Goal: Information Seeking & Learning: Learn about a topic

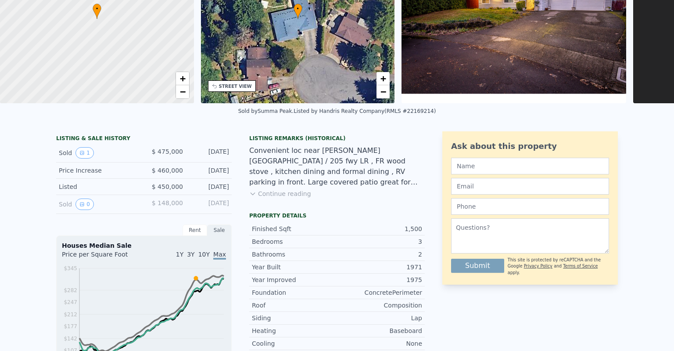
scroll to position [3, 0]
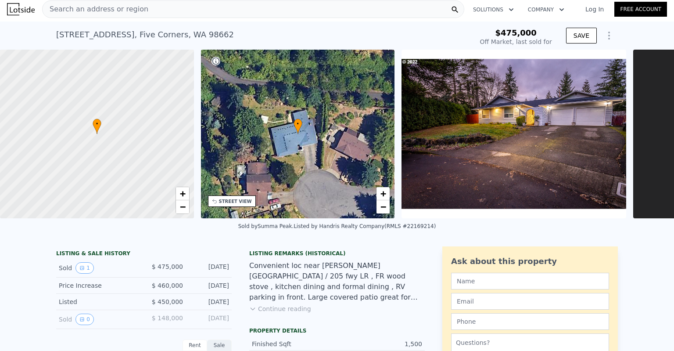
type input "$ 524,000"
type input "-$ 19,436"
click at [181, 11] on div "Search an address or region" at bounding box center [253, 9] width 422 height 18
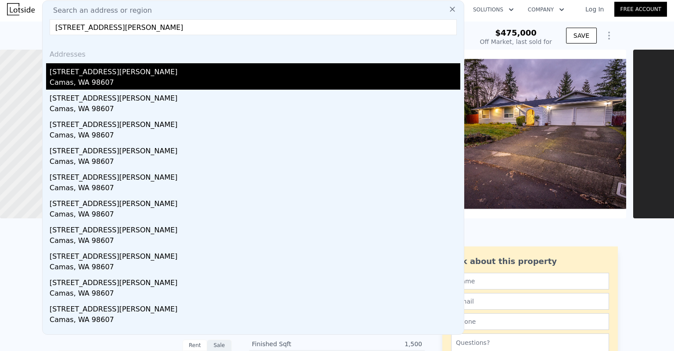
type input "[STREET_ADDRESS][PERSON_NAME]"
click at [100, 79] on div "Camas, WA 98607" at bounding box center [255, 83] width 411 height 12
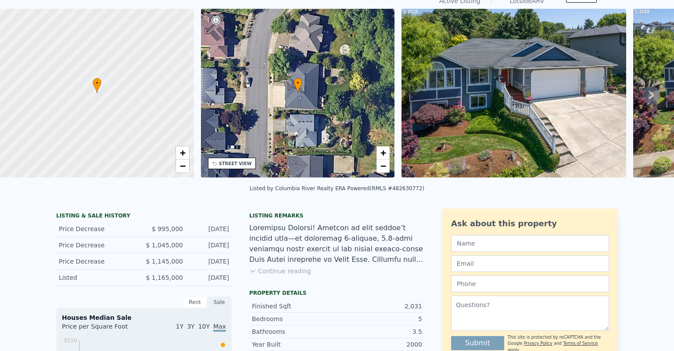
scroll to position [3, 0]
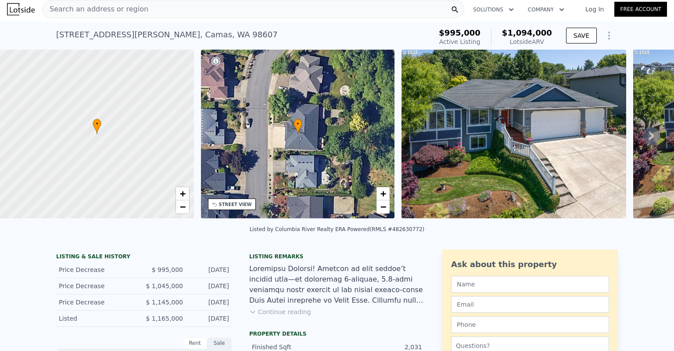
click at [139, 15] on div "Search an address or region" at bounding box center [253, 9] width 422 height 18
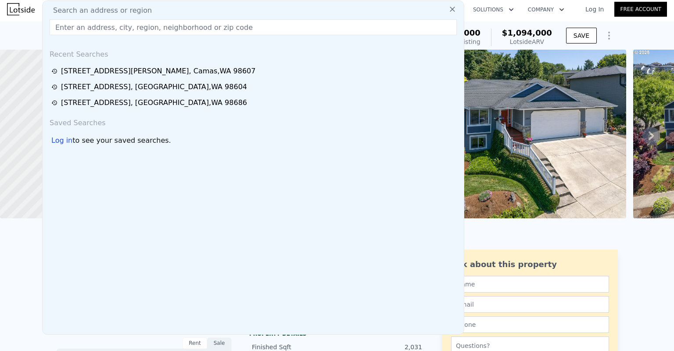
click at [137, 10] on span "Search an address or region" at bounding box center [99, 10] width 106 height 11
click at [130, 29] on input "text" at bounding box center [253, 27] width 407 height 16
paste input "[STREET_ADDRESS]"
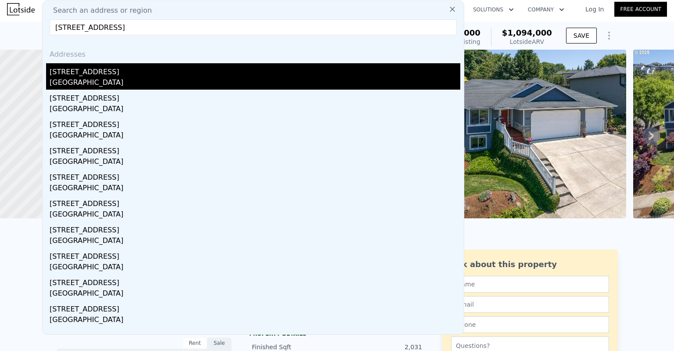
type input "[STREET_ADDRESS]"
click at [105, 75] on div "[STREET_ADDRESS]" at bounding box center [255, 70] width 411 height 14
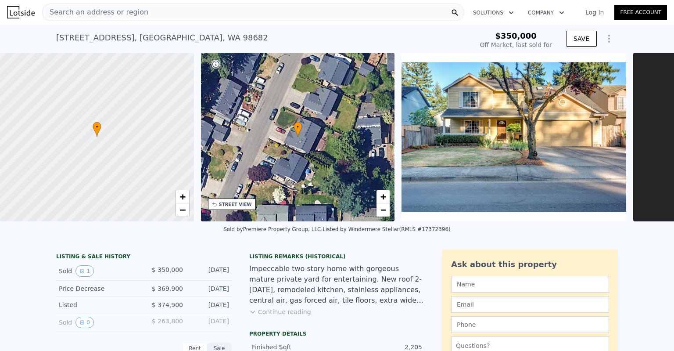
type input "$ 585,000"
type input "$ 172,270"
click at [188, 12] on div "Search an address or region" at bounding box center [253, 13] width 422 height 18
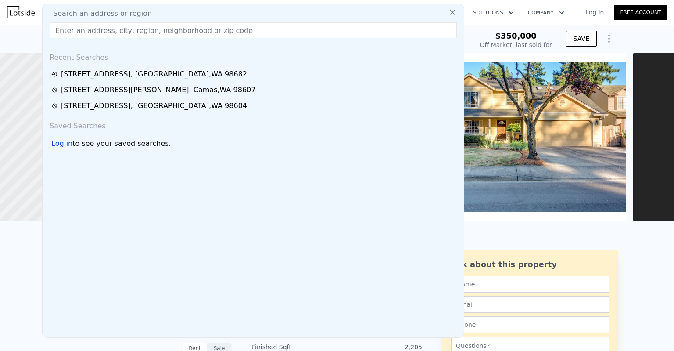
click at [109, 14] on span "Search an address or region" at bounding box center [99, 13] width 106 height 11
click at [108, 32] on input "text" at bounding box center [253, 30] width 407 height 16
paste input "[STREET_ADDRESS]"
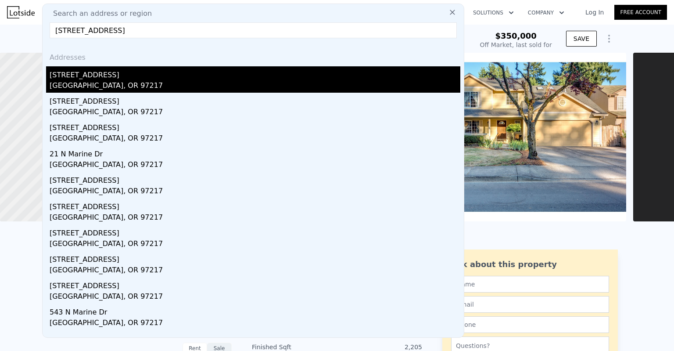
type input "[STREET_ADDRESS]"
click at [108, 77] on div "[STREET_ADDRESS]" at bounding box center [255, 73] width 411 height 14
